Goal: Task Accomplishment & Management: Manage account settings

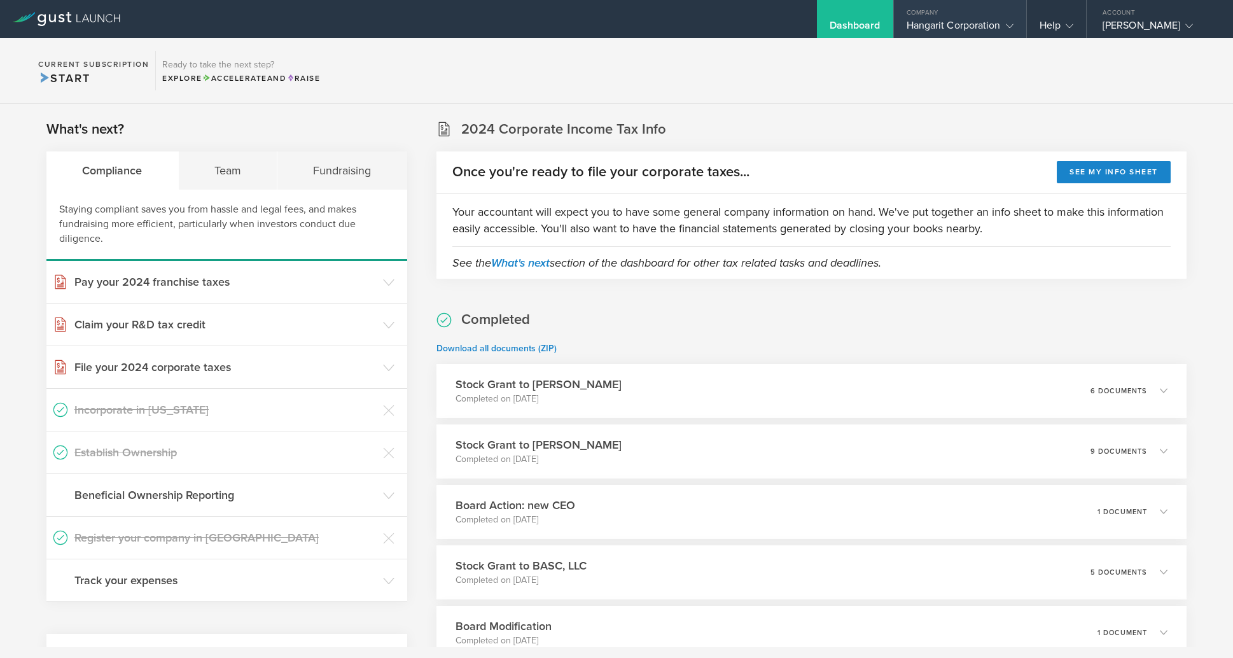
click at [983, 27] on div "Hangarit Corporation" at bounding box center [959, 28] width 107 height 19
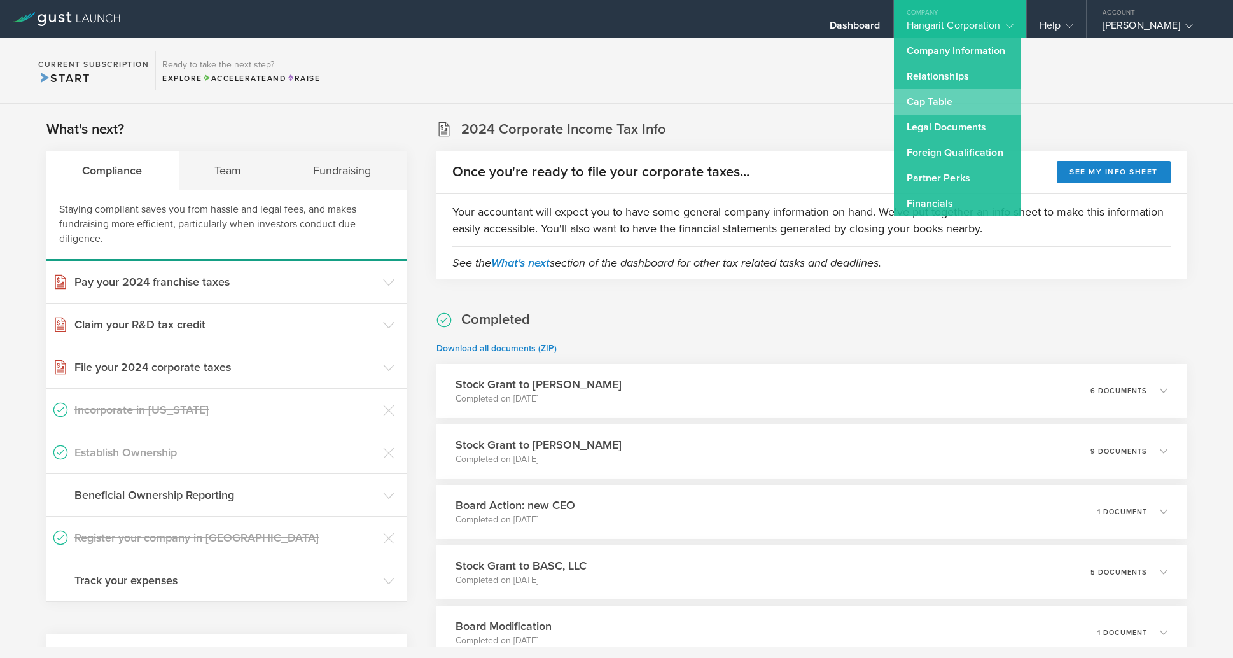
click at [919, 106] on link "Cap Table" at bounding box center [957, 101] width 127 height 25
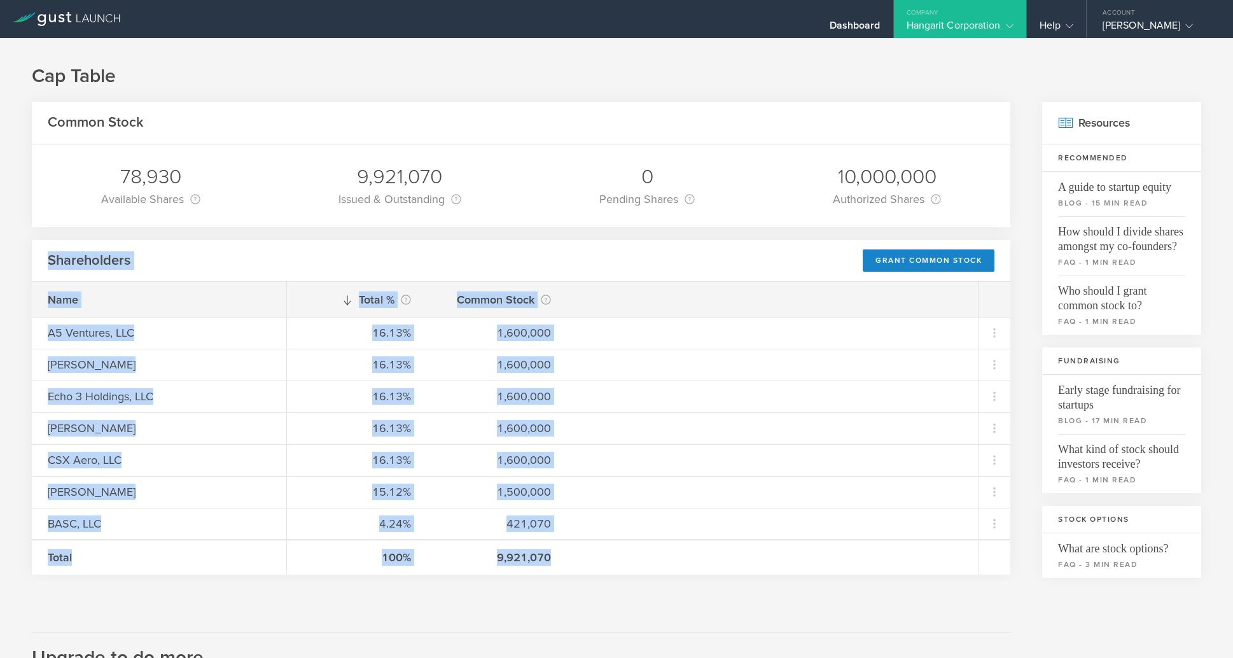
drag, startPoint x: 574, startPoint y: 562, endPoint x: 27, endPoint y: 254, distance: 628.3
click at [27, 254] on div "Cap Table Common Stock 78,930 Available Shares This is the number of shares tha…" at bounding box center [616, 544] width 1233 height 1013
copy div "Shareholders Grant Common Stock Name A5 Ventures, LLC [PERSON_NAME] Echo 3 Hold…"
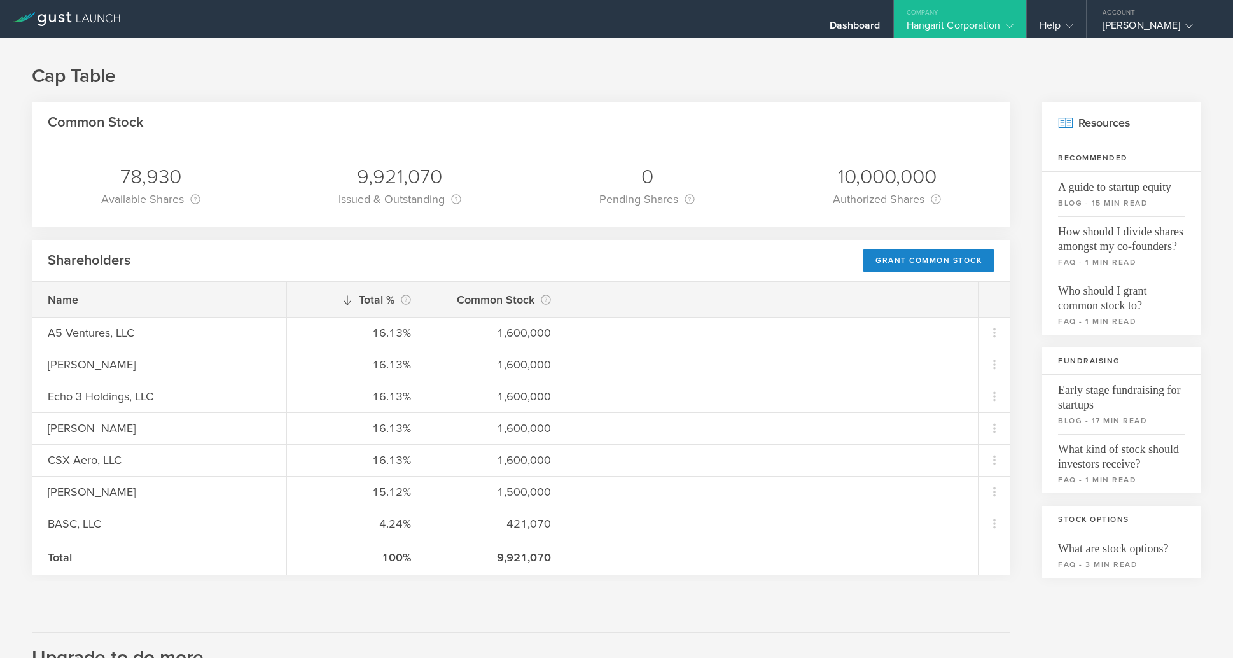
click at [541, 646] on h2 "Upgrade to do more" at bounding box center [521, 651] width 978 height 39
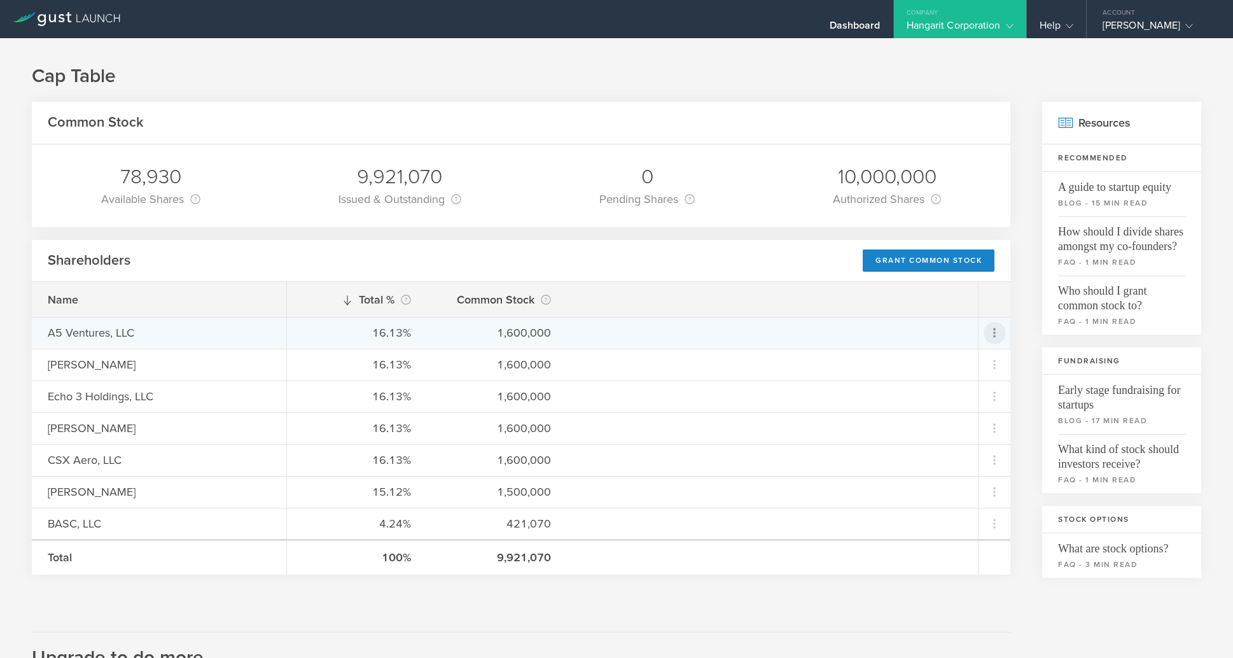
click at [987, 331] on icon at bounding box center [994, 332] width 15 height 15
click at [742, 291] on md-backdrop at bounding box center [616, 329] width 1233 height 658
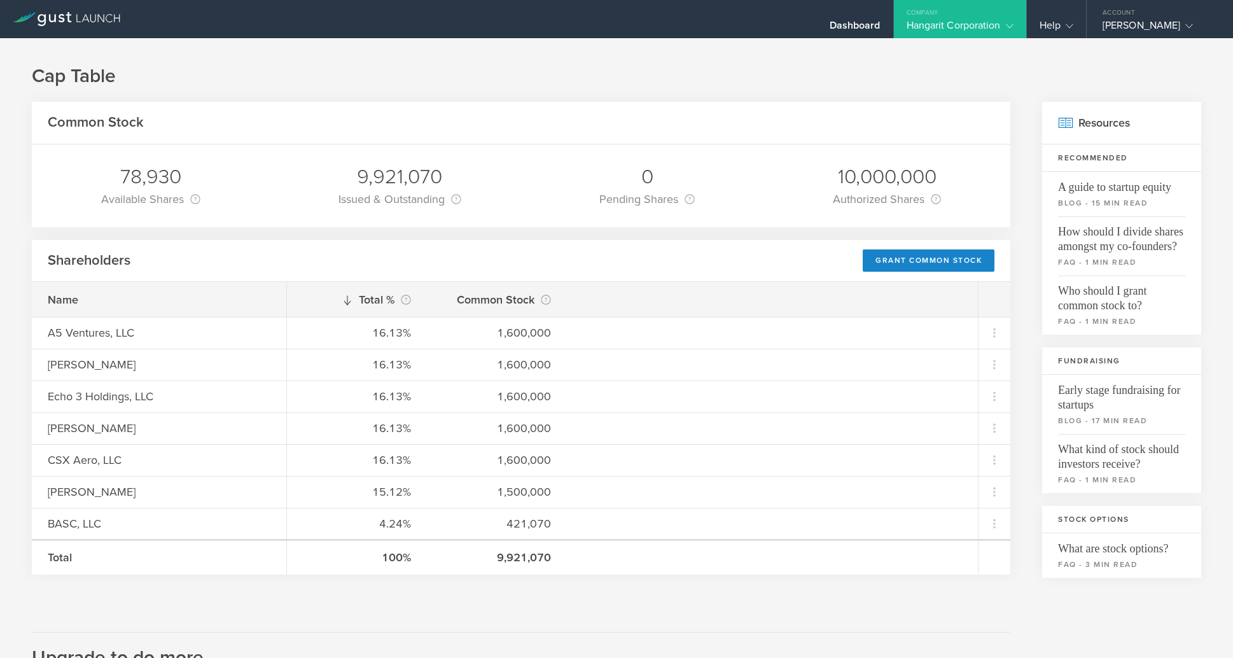
click at [469, 625] on div "Common Stock 78,930 Available Shares This is the number of shares that the comp…" at bounding box center [521, 561] width 978 height 918
